Goal: Transaction & Acquisition: Subscribe to service/newsletter

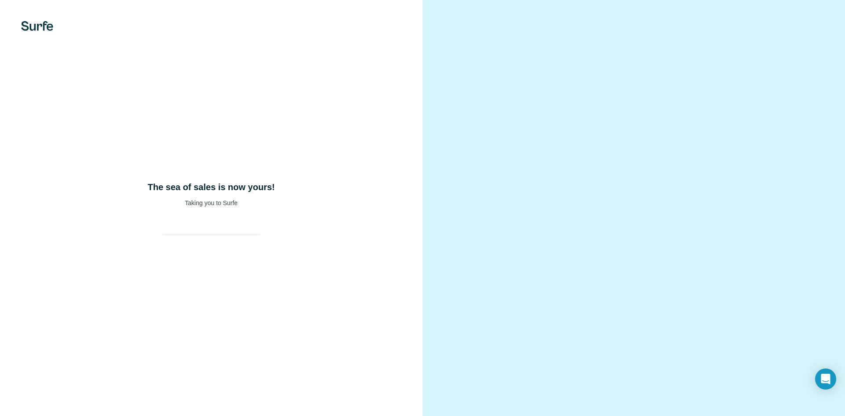
click at [204, 212] on div "The sea of sales is now yours! Taking you to Surfe" at bounding box center [211, 208] width 423 height 416
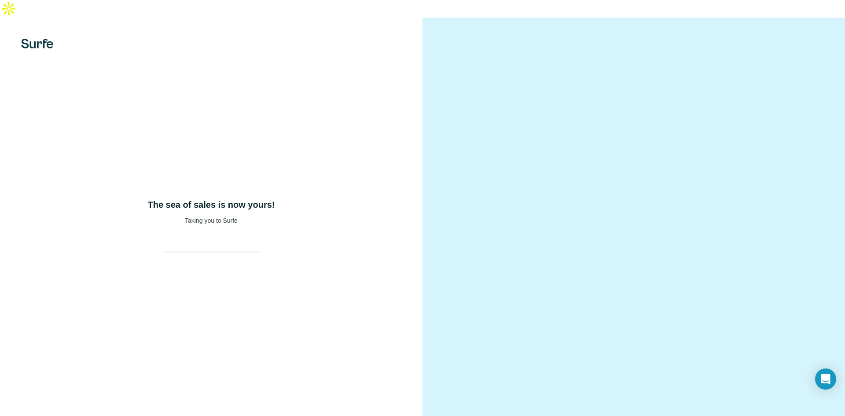
drag, startPoint x: 200, startPoint y: 234, endPoint x: 200, endPoint y: 218, distance: 16.3
click at [200, 236] on div at bounding box center [211, 245] width 113 height 18
click at [230, 211] on div "The sea of sales is now yours! Taking you to Surfe" at bounding box center [211, 226] width 423 height 416
